Goal: Check status: Check status

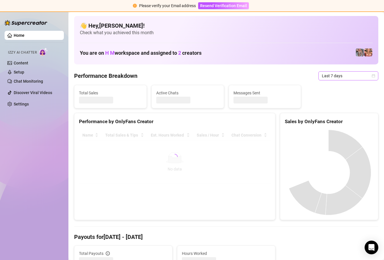
click at [366, 77] on span "Last 7 days" at bounding box center [348, 76] width 53 height 9
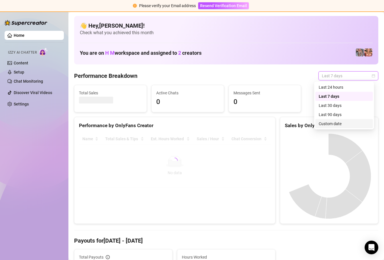
click at [341, 124] on div "Custom date" at bounding box center [344, 124] width 51 height 6
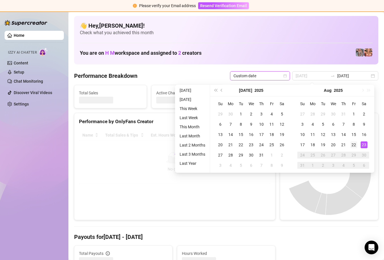
type input "[DATE]"
click at [355, 145] on div "22" at bounding box center [353, 144] width 7 height 7
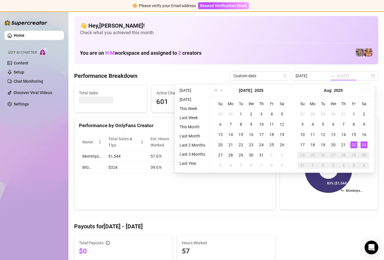
click at [355, 145] on div "22" at bounding box center [353, 144] width 7 height 7
type input "[DATE]"
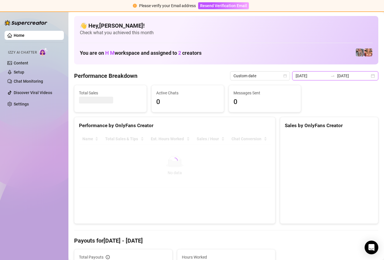
click at [321, 76] on input "[DATE]" at bounding box center [312, 76] width 32 height 6
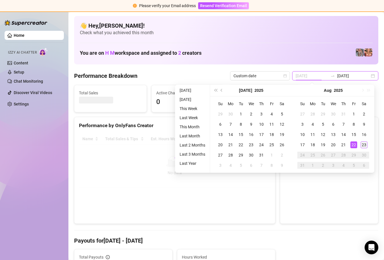
type input "[DATE]"
click at [362, 146] on div "23" at bounding box center [364, 144] width 7 height 7
type input "[DATE]"
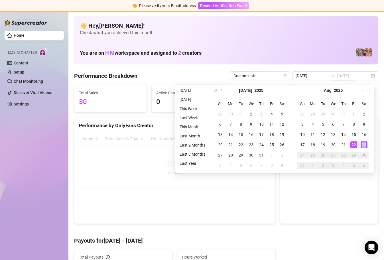
type input "[DATE]"
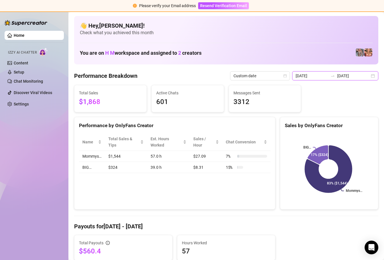
click at [320, 77] on input "[DATE]" at bounding box center [312, 76] width 32 height 6
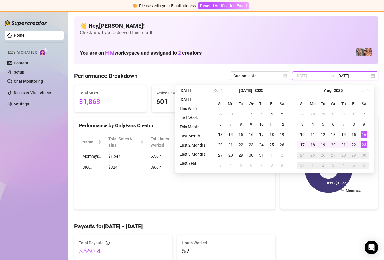
type input "[DATE]"
click at [364, 145] on div "23" at bounding box center [364, 144] width 7 height 7
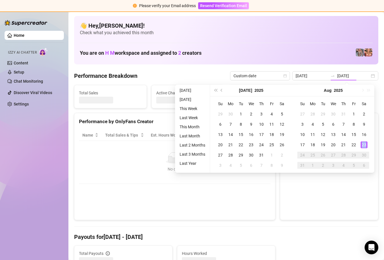
type input "[DATE]"
